Goal: Navigation & Orientation: Find specific page/section

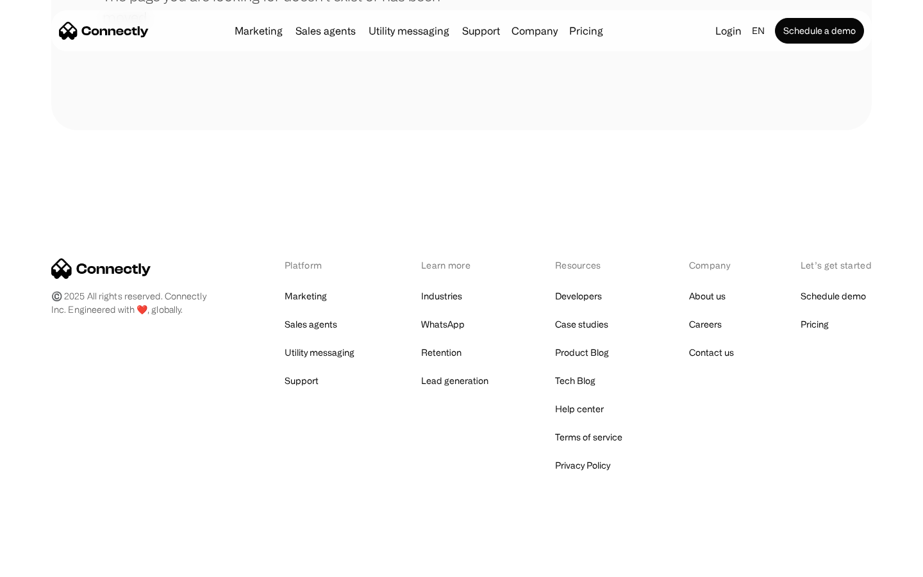
scroll to position [234, 0]
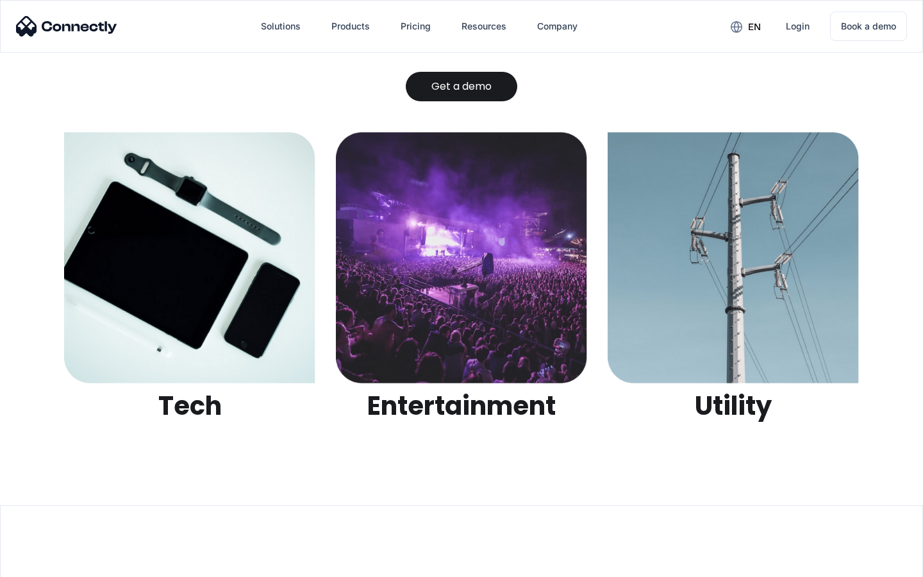
scroll to position [4044, 0]
